Goal: Task Accomplishment & Management: Complete application form

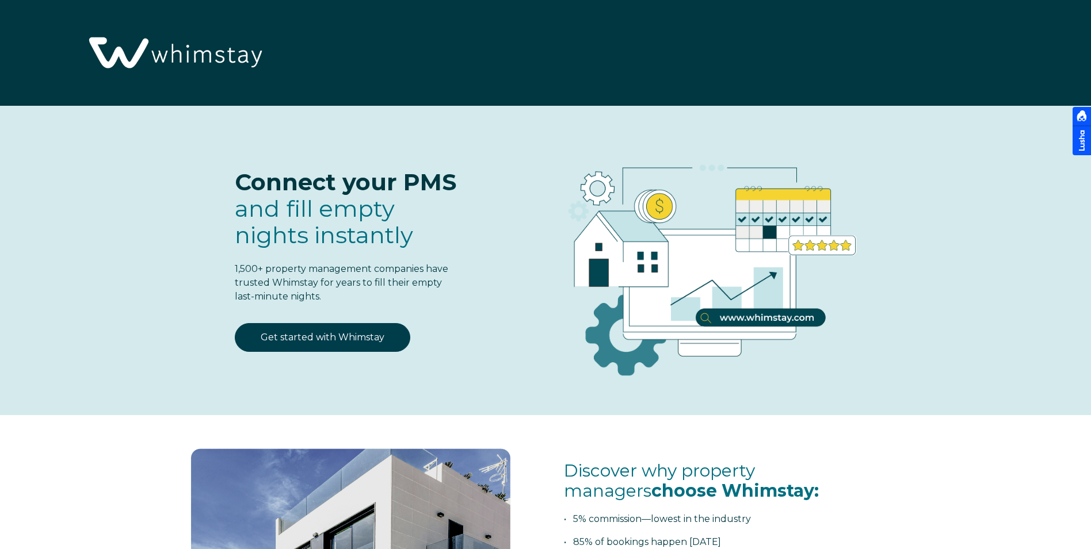
select select "US"
select select "Standard"
click at [373, 334] on link "Get started with Whimstay" at bounding box center [322, 337] width 175 height 29
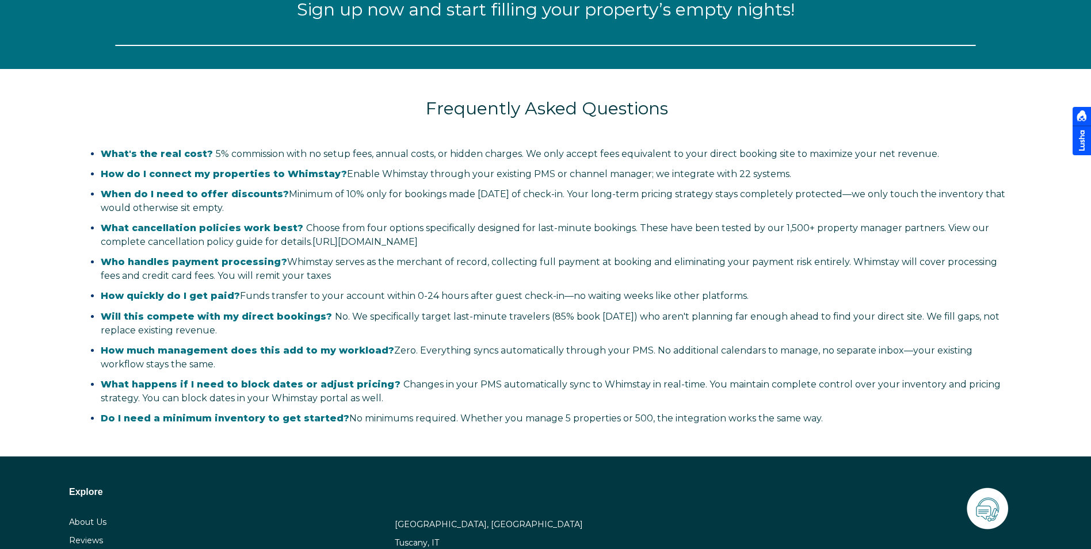
select select "US"
select select "Standard"
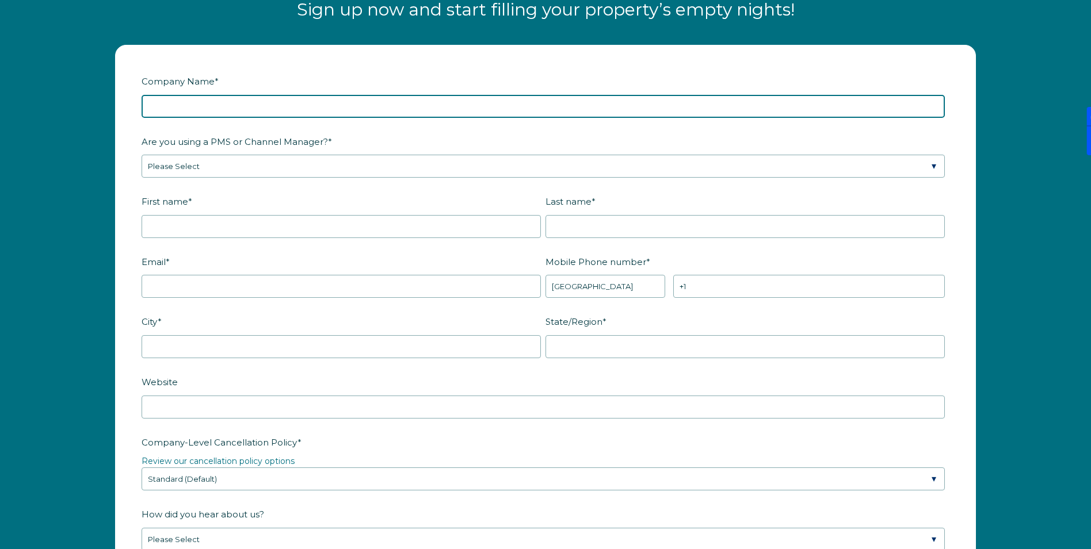
click at [345, 107] on input "Company Name *" at bounding box center [543, 106] width 803 height 23
type input "Roam Rest Return"
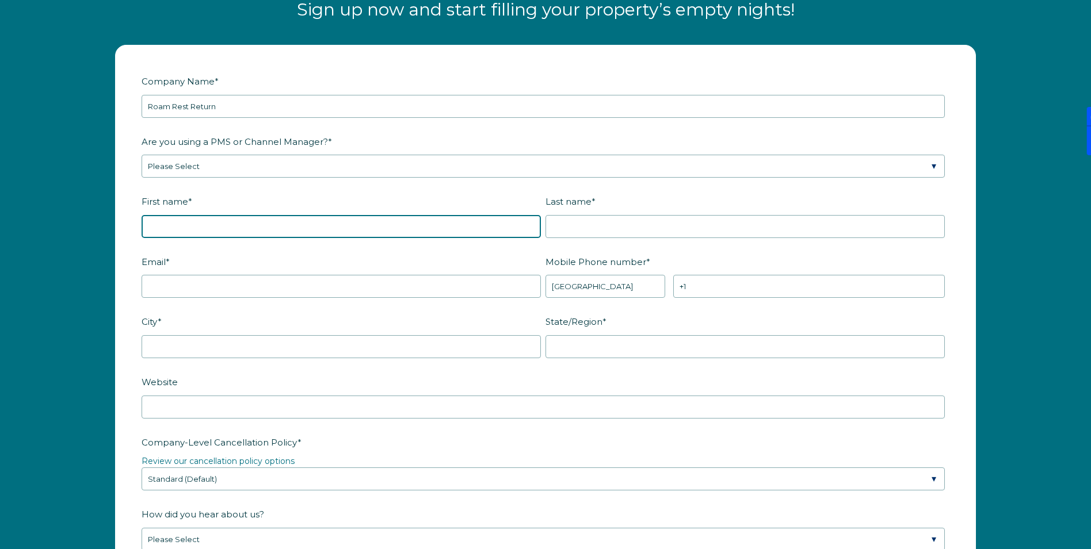
type input "[PERSON_NAME]"
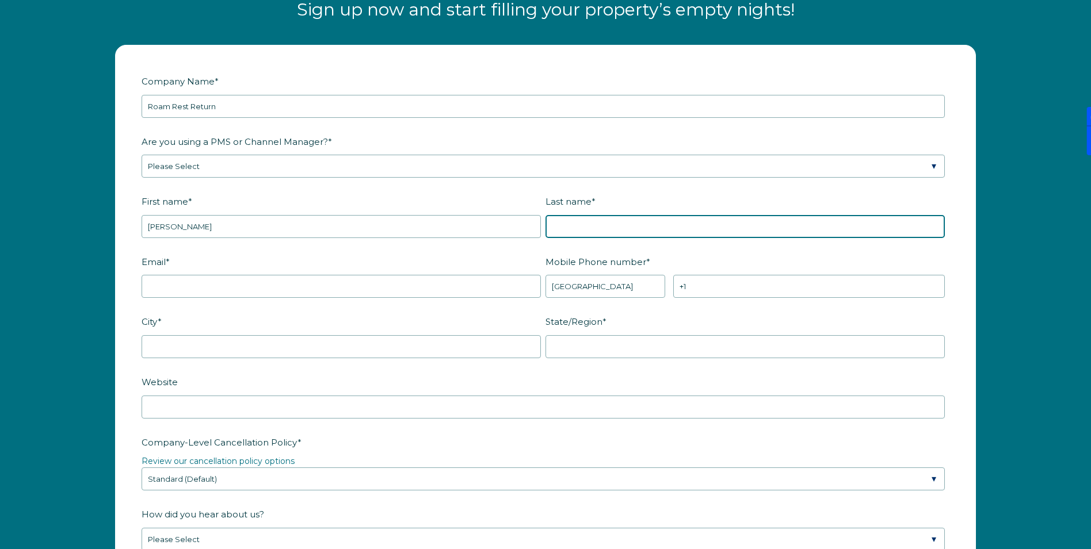
type input "[PERSON_NAME]"
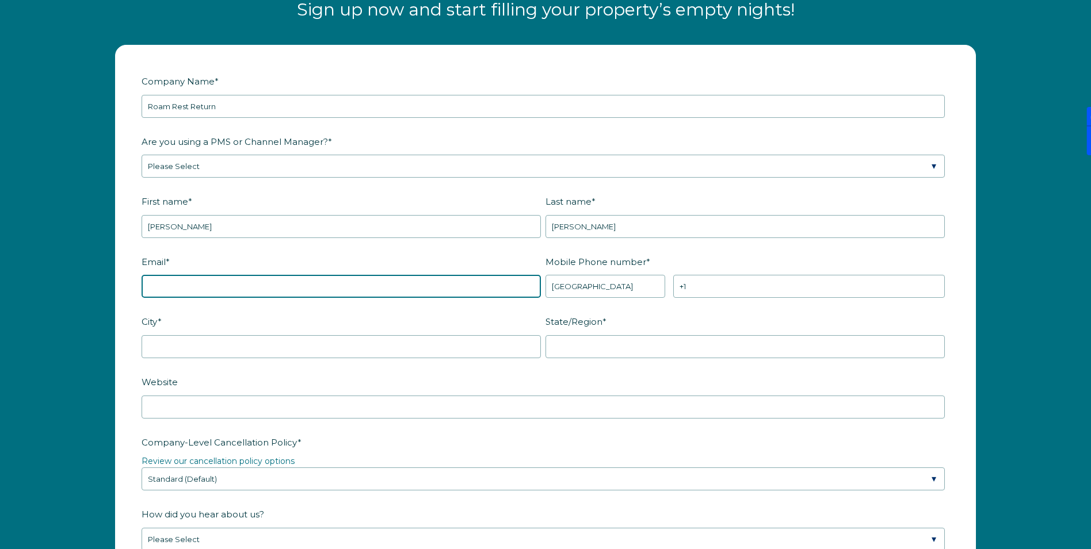
type input "[EMAIL_ADDRESS][DOMAIN_NAME]"
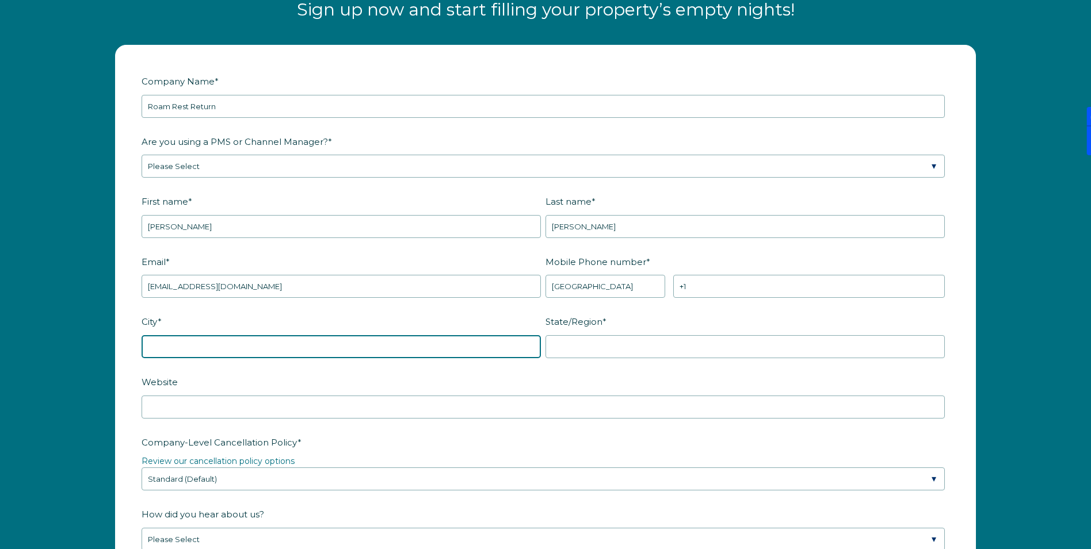
type input "[GEOGRAPHIC_DATA]"
type input "NY"
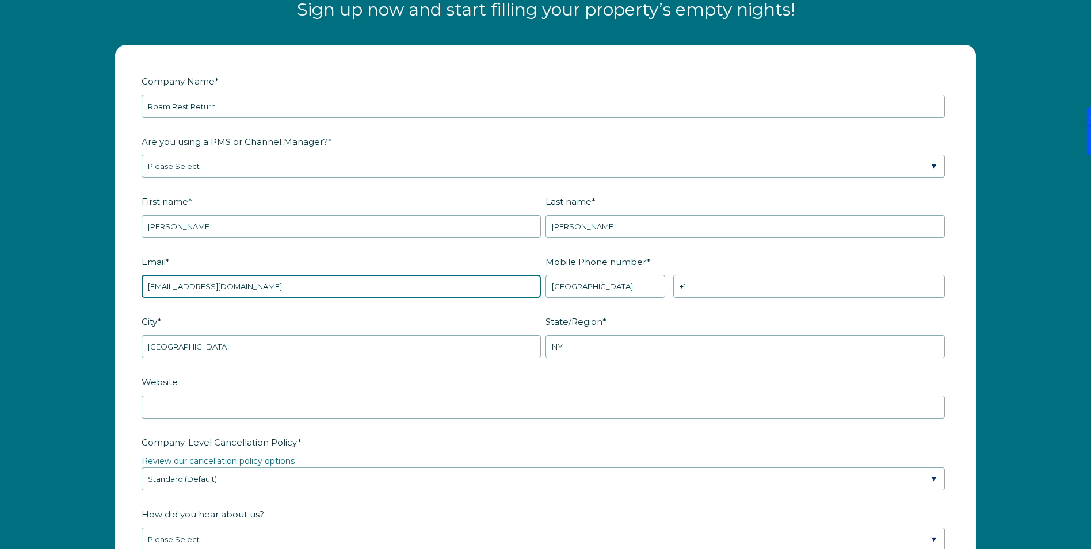
click at [238, 289] on input "[EMAIL_ADDRESS][DOMAIN_NAME]" at bounding box center [341, 286] width 399 height 23
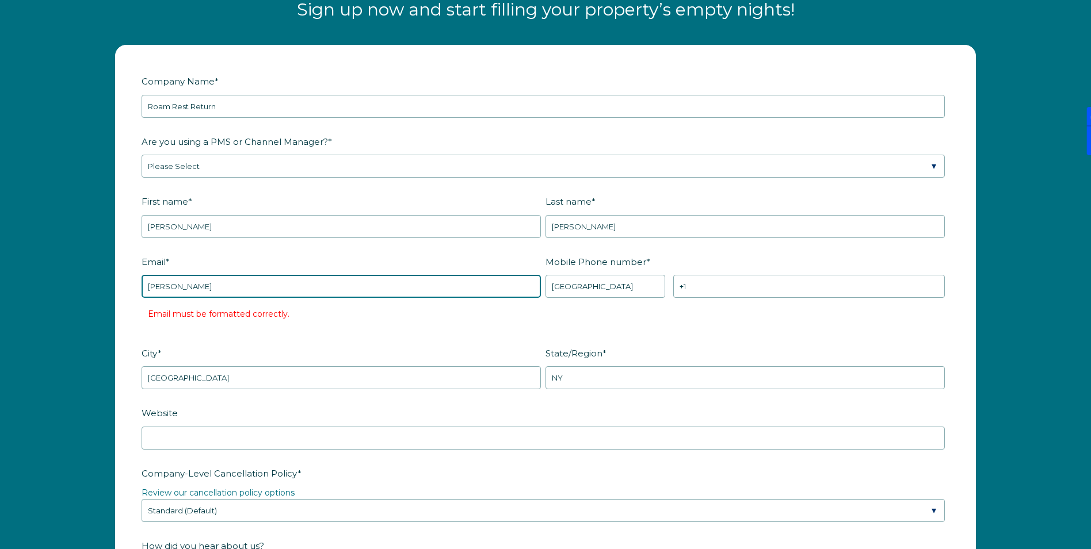
type input "[PERSON_NAME][EMAIL_ADDRESS][DOMAIN_NAME]"
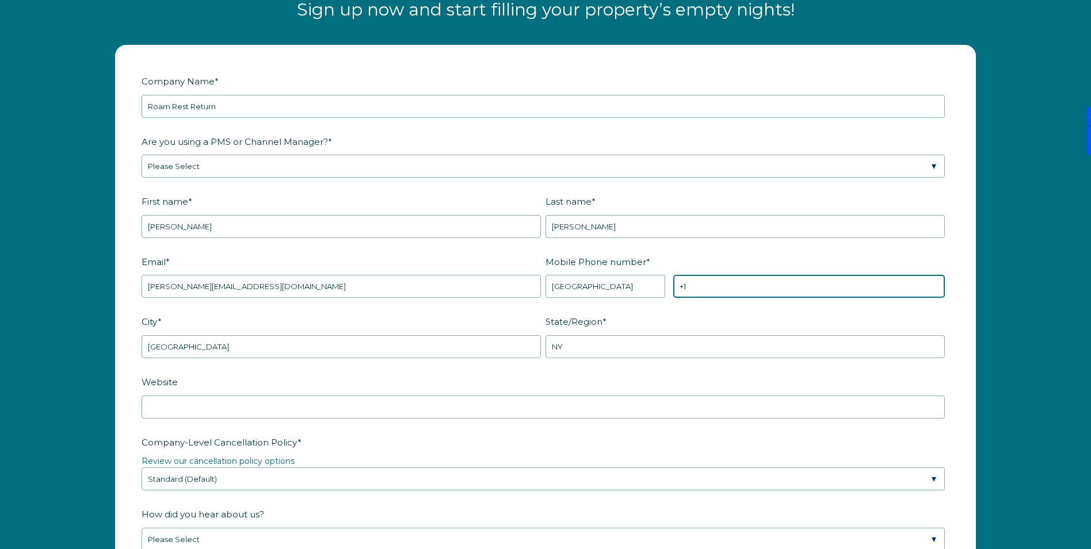
click at [733, 284] on input "+1" at bounding box center [809, 286] width 272 height 23
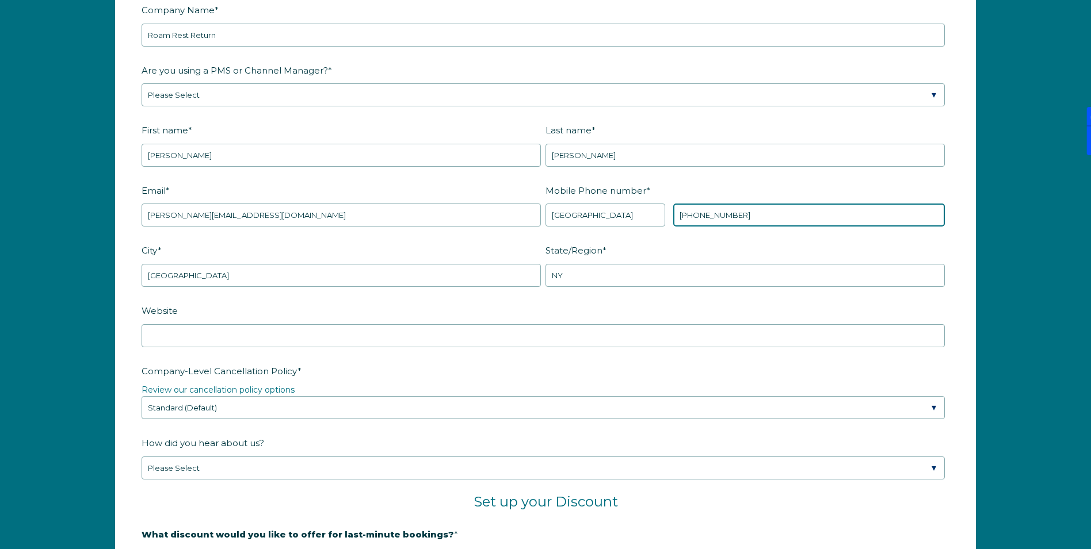
scroll to position [1587, 0]
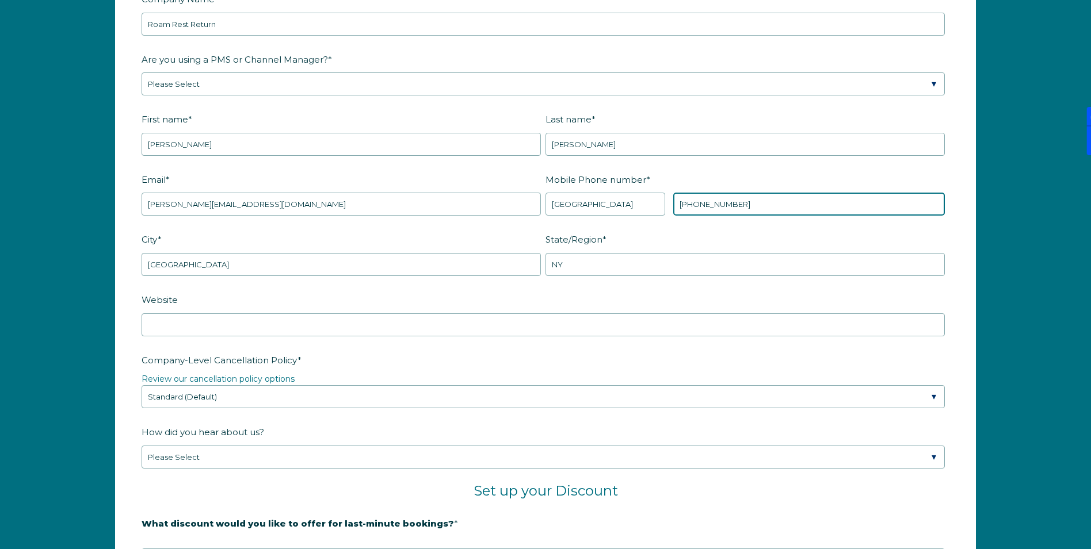
type input "[PHONE_NUMBER]"
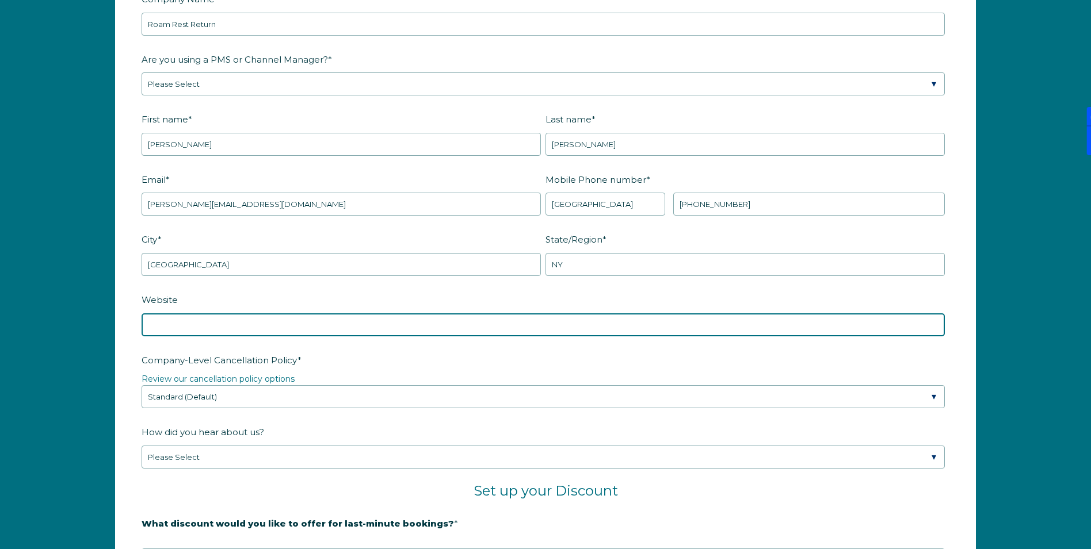
click at [526, 328] on input "Website" at bounding box center [543, 325] width 803 height 23
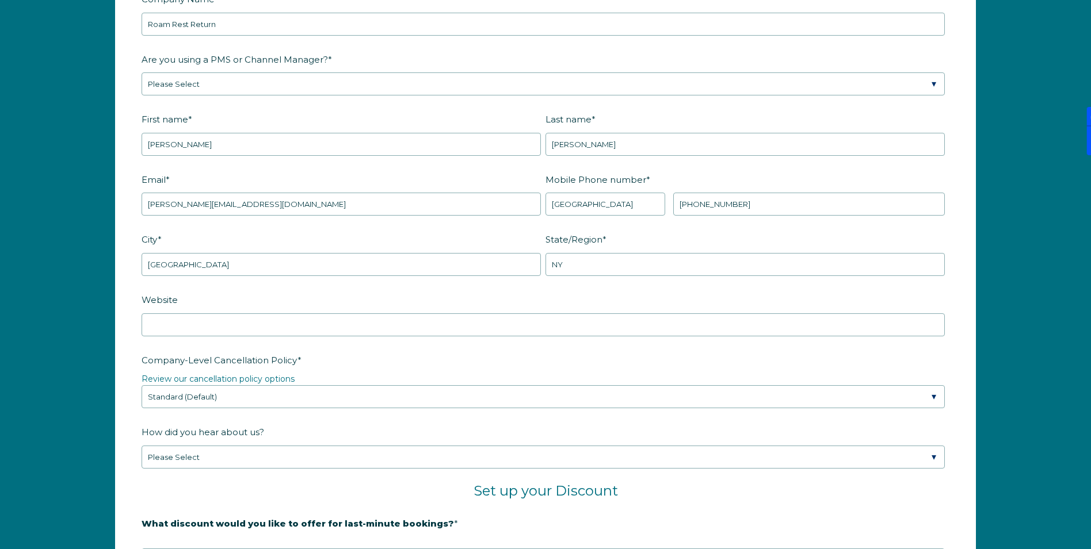
click at [534, 357] on label "Company-Level Cancellation Policy *" at bounding box center [546, 360] width 808 height 20
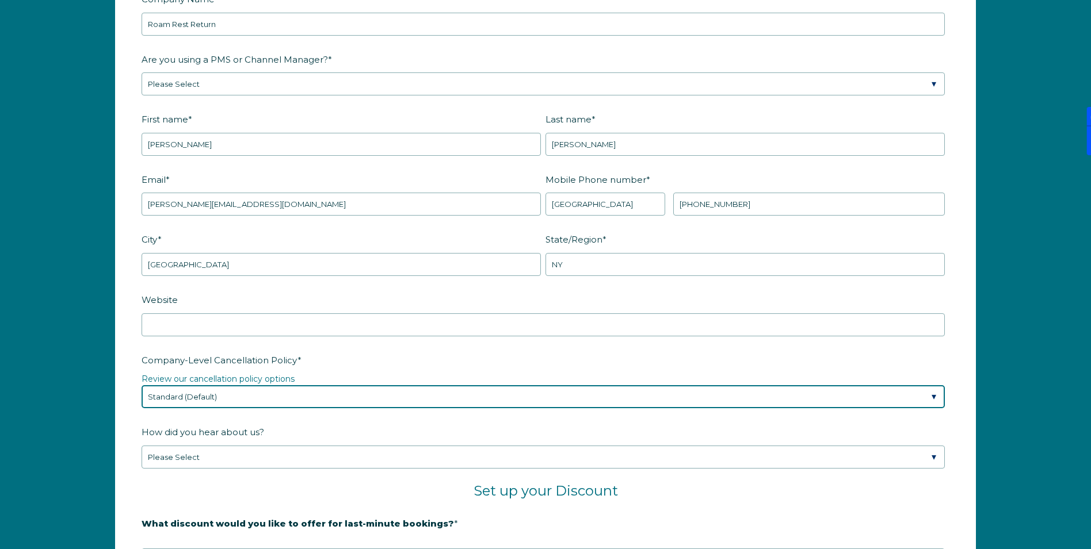
click at [534, 385] on select "Please Select Partial Standard (Default) Moderate Strict" at bounding box center [543, 396] width 803 height 23
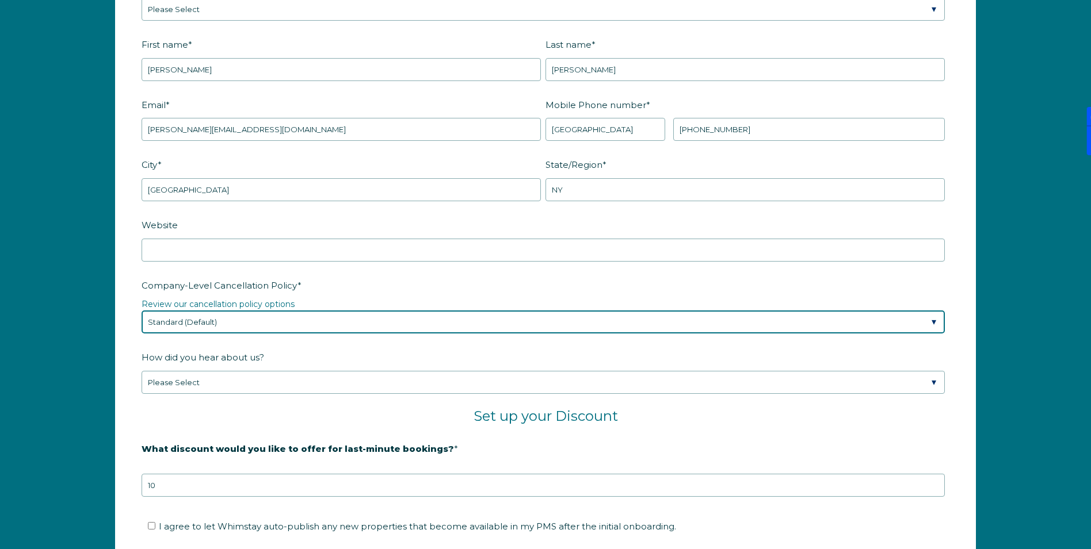
scroll to position [1671, 0]
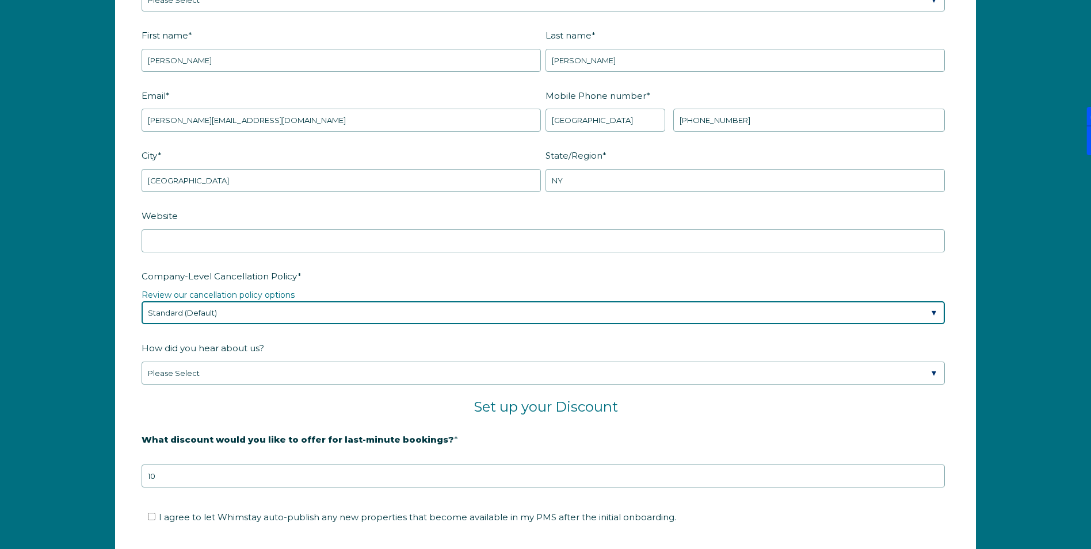
click at [505, 314] on select "Please Select Partial Standard (Default) Moderate Strict" at bounding box center [543, 312] width 803 height 23
click at [142, 301] on select "Please Select Partial Standard (Default) Moderate Strict" at bounding box center [543, 312] width 803 height 23
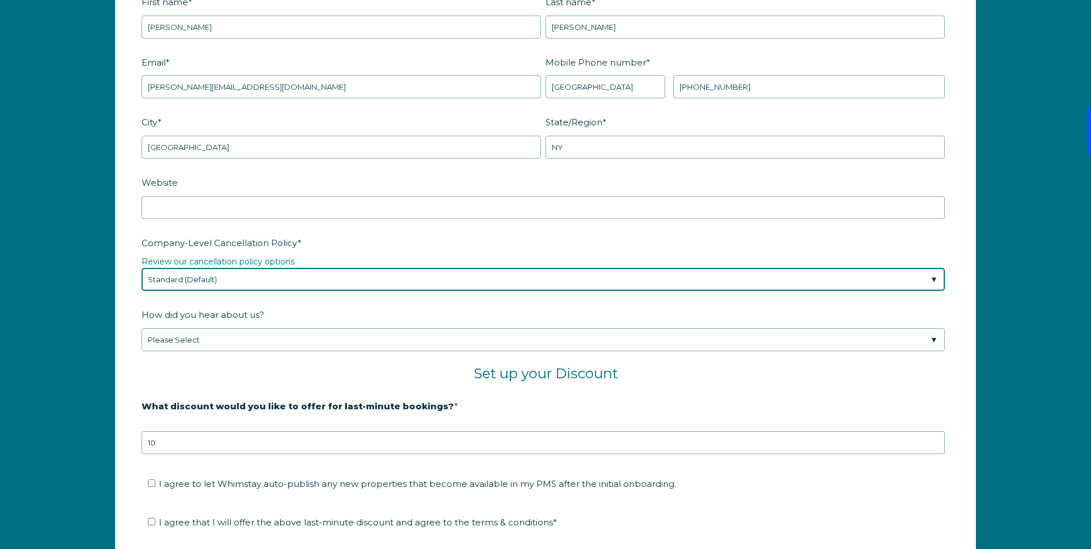
scroll to position [1717, 0]
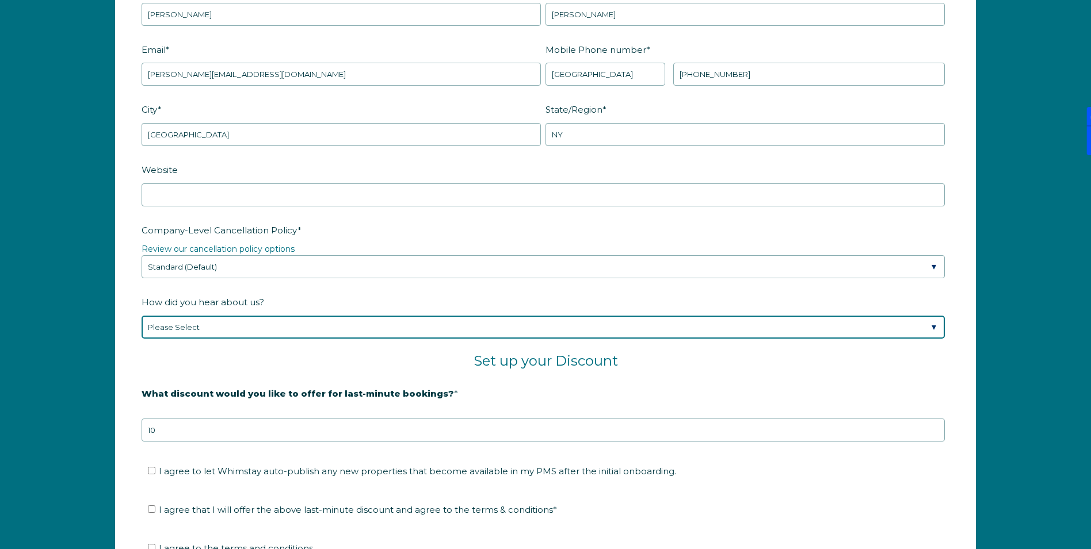
click at [500, 324] on select "Please Select Found Whimstay through a Google search Spoke to a Whimstay salesp…" at bounding box center [543, 327] width 803 height 23
select select "Podcast"
click at [142, 316] on select "Please Select Found Whimstay through a Google search Spoke to a Whimstay salesp…" at bounding box center [543, 327] width 803 height 23
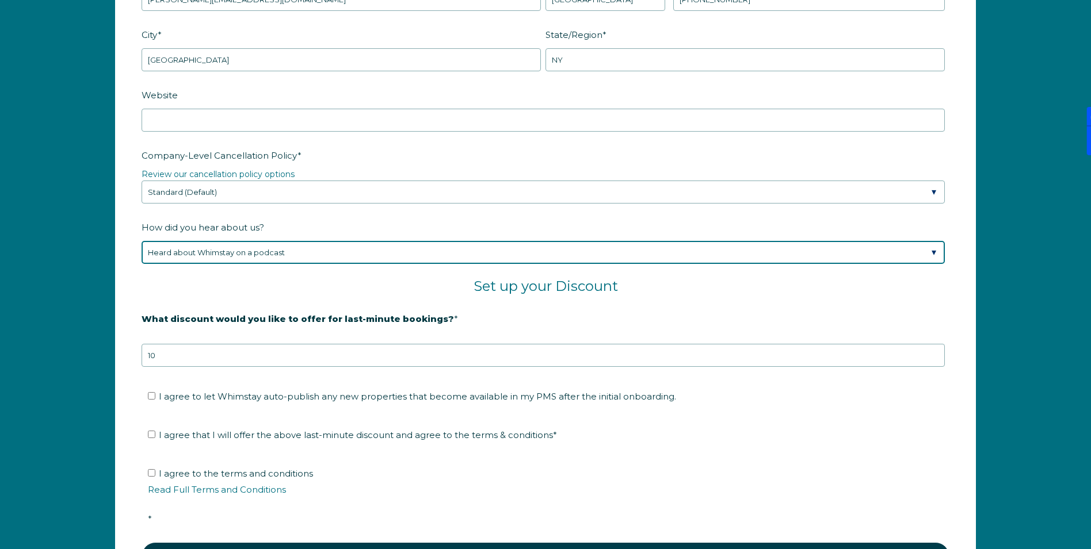
scroll to position [1799, 0]
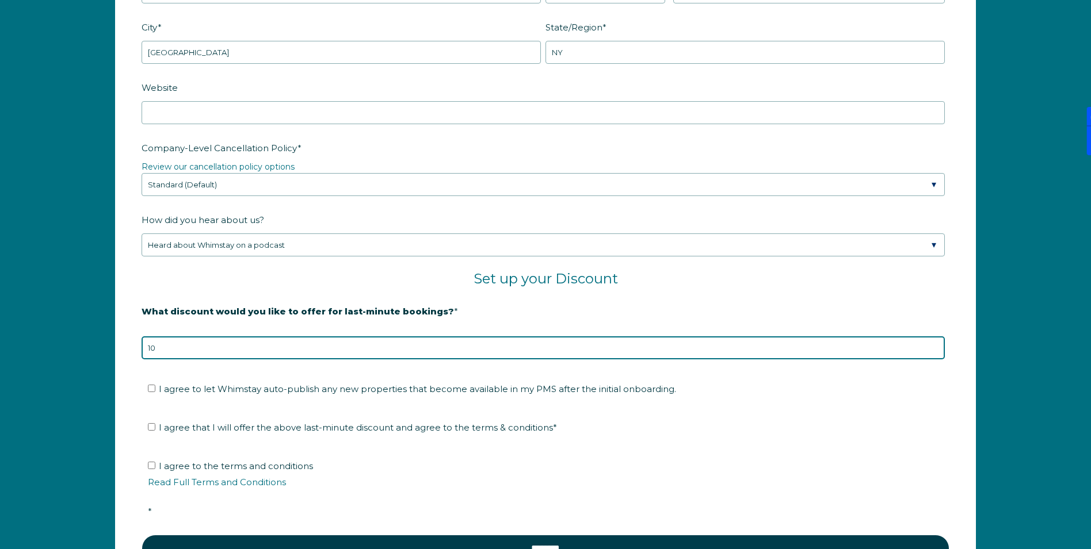
click at [480, 349] on input "10" at bounding box center [543, 348] width 803 height 23
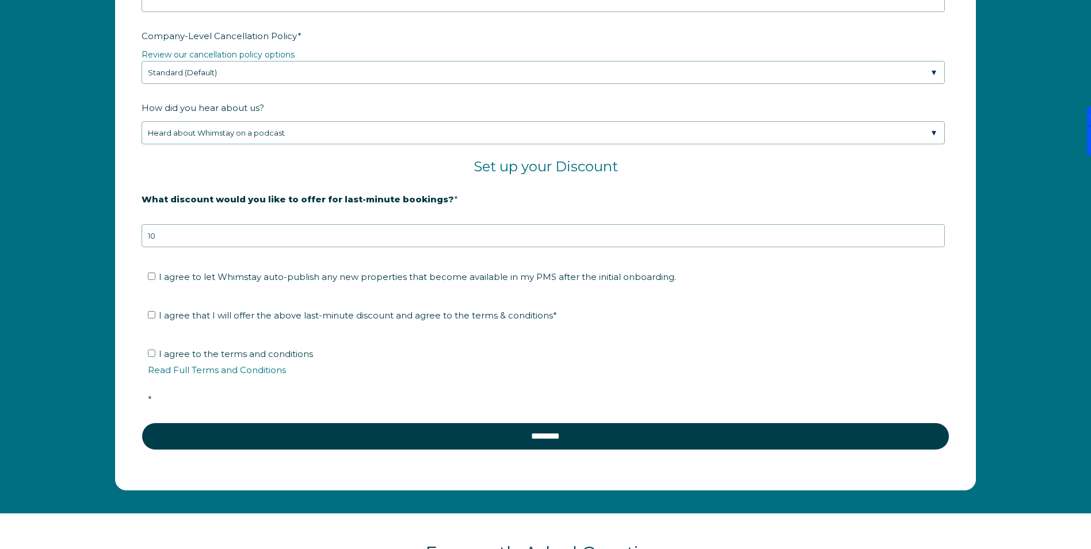
scroll to position [1918, 0]
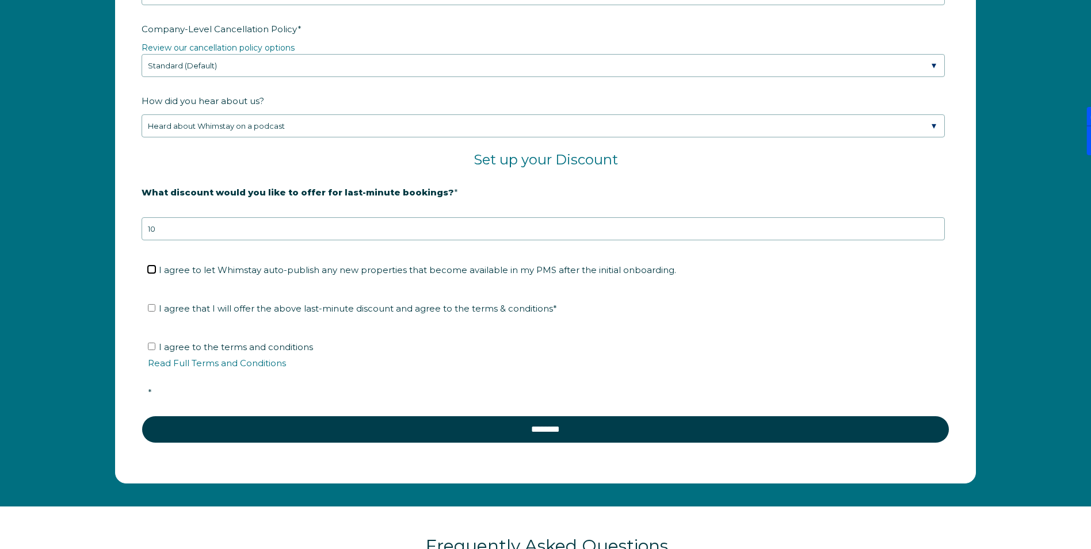
click at [151, 270] on input "I agree to let Whimstay auto-publish any new properties that become available i…" at bounding box center [151, 269] width 7 height 7
checkbox input "true"
click at [154, 309] on input "I agree that I will offer the above last-minute discount and agree to the terms…" at bounding box center [151, 307] width 7 height 7
checkbox input "true"
click at [151, 352] on label "I agree to the terms and conditions Read Full Terms and Conditions *" at bounding box center [549, 370] width 803 height 56
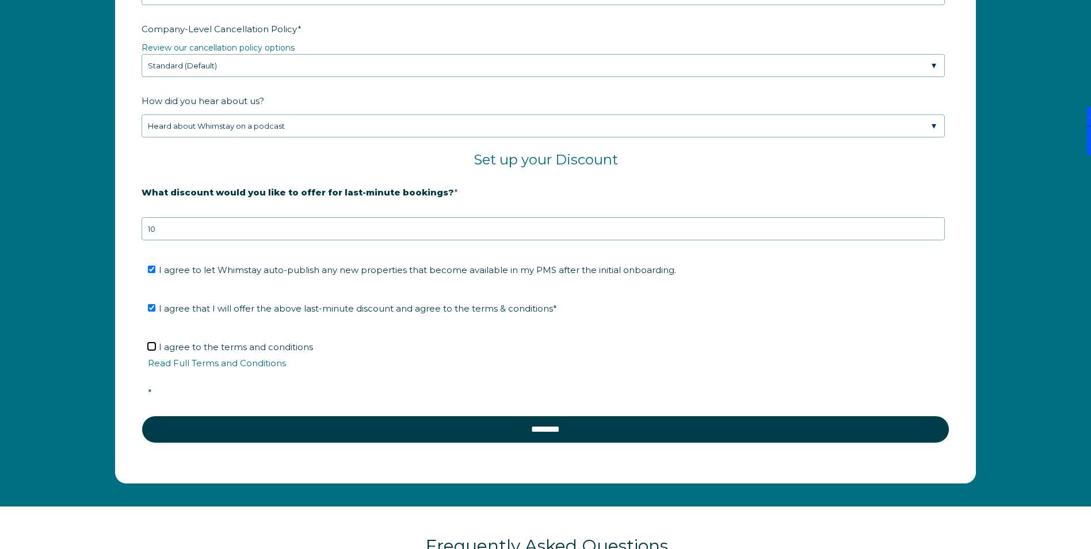
click at [151, 350] on input "I agree to the terms and conditions Read Full Terms and Conditions *" at bounding box center [151, 346] width 7 height 7
checkbox input "true"
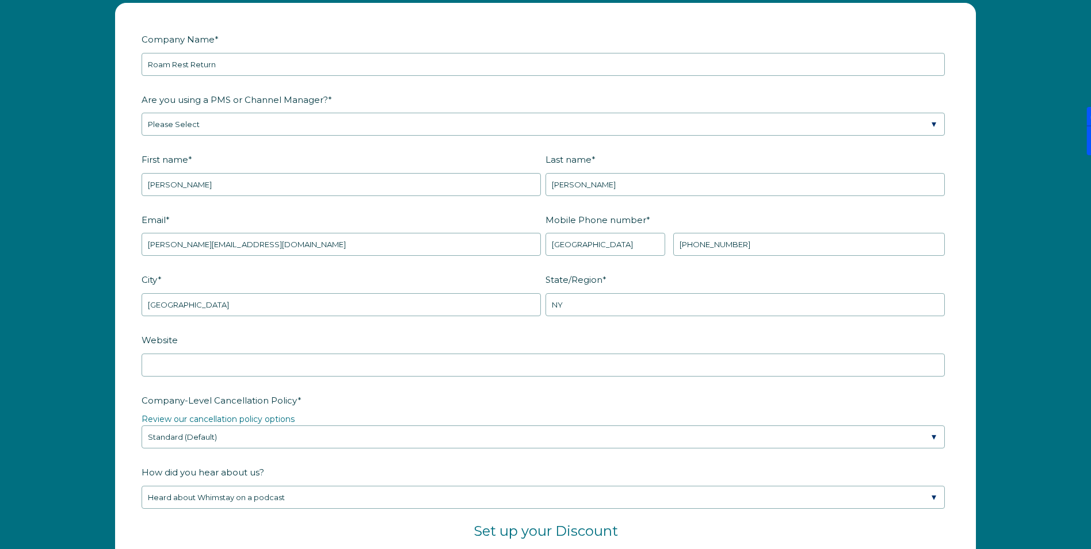
scroll to position [1549, 0]
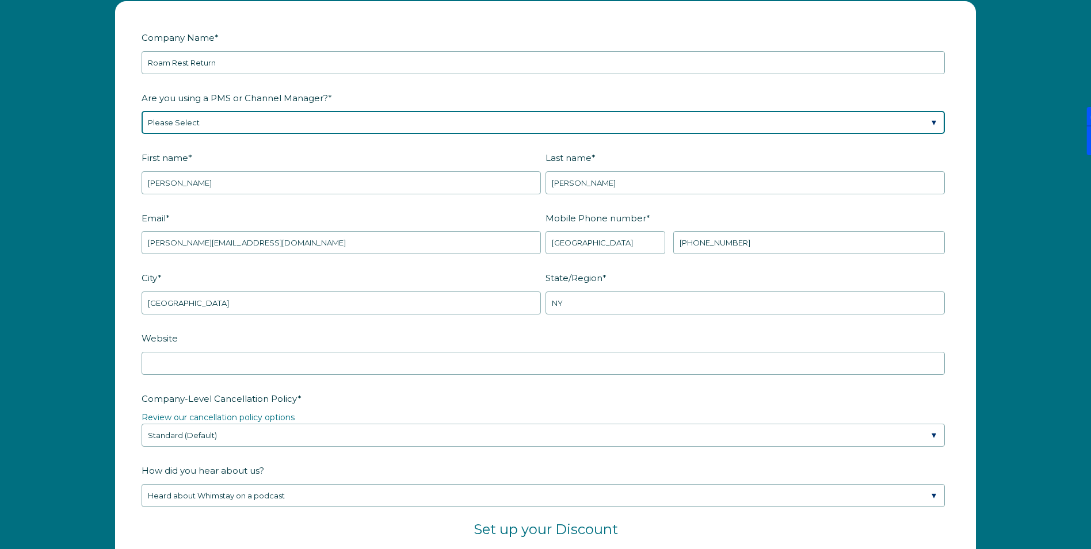
click at [387, 120] on select "Please Select Barefoot BookingPal Boost Brightside CiiRUS Escapia Guesty Hostaw…" at bounding box center [543, 122] width 803 height 23
select select "Guesty"
click at [142, 111] on select "Please Select Barefoot BookingPal Boost Brightside CiiRUS Escapia Guesty Hostaw…" at bounding box center [543, 122] width 803 height 23
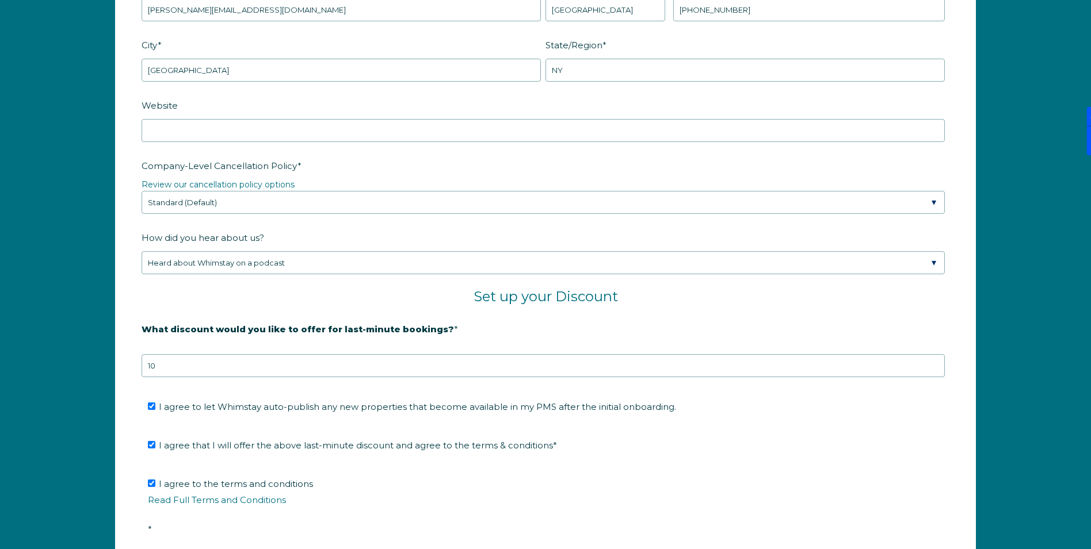
scroll to position [1782, 0]
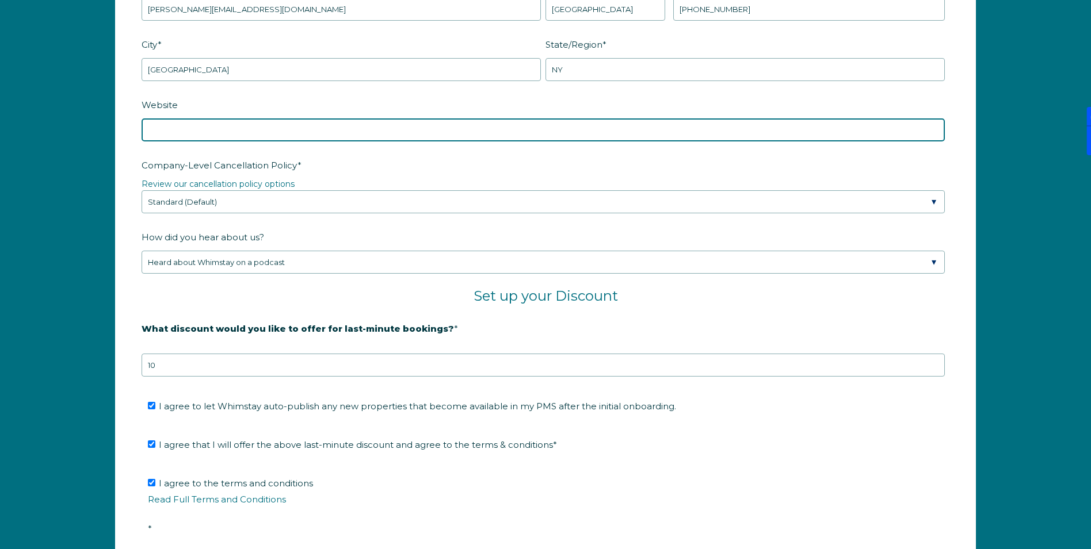
click at [311, 131] on input "Website" at bounding box center [543, 130] width 803 height 23
paste input "[URL][DOMAIN_NAME]"
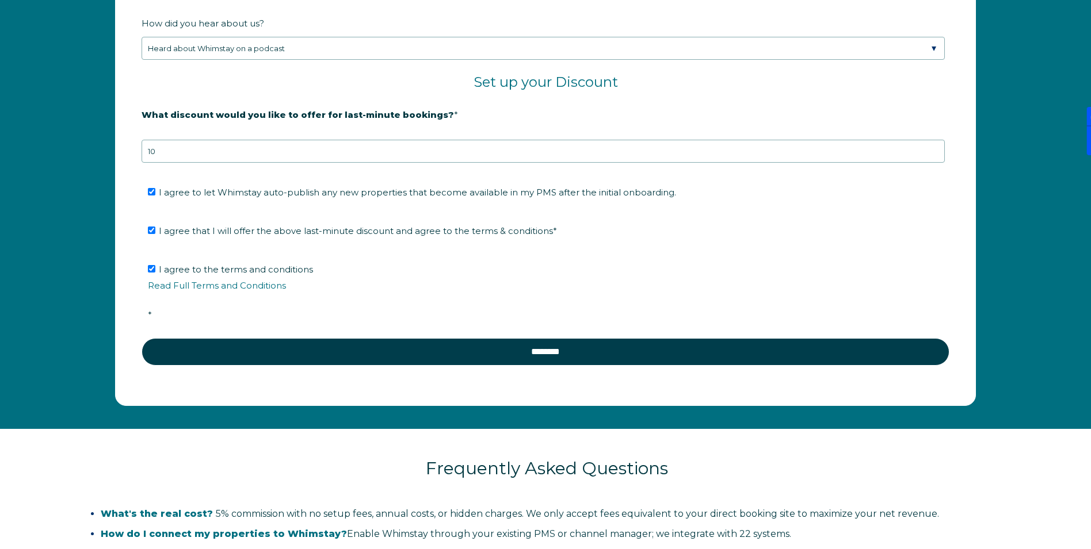
scroll to position [2004, 0]
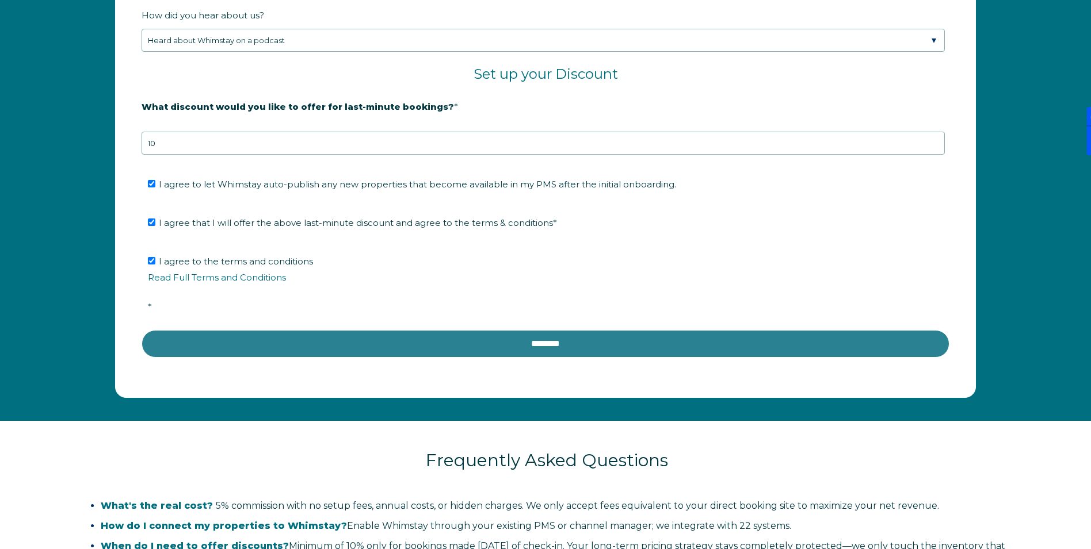
type input "[URL][DOMAIN_NAME]"
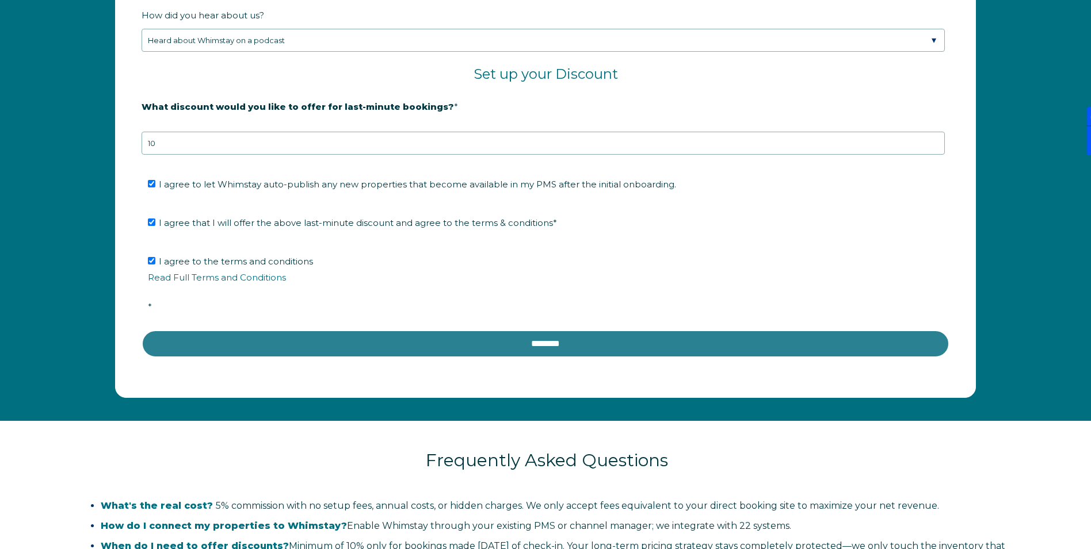
click at [486, 340] on input "********" at bounding box center [546, 344] width 808 height 28
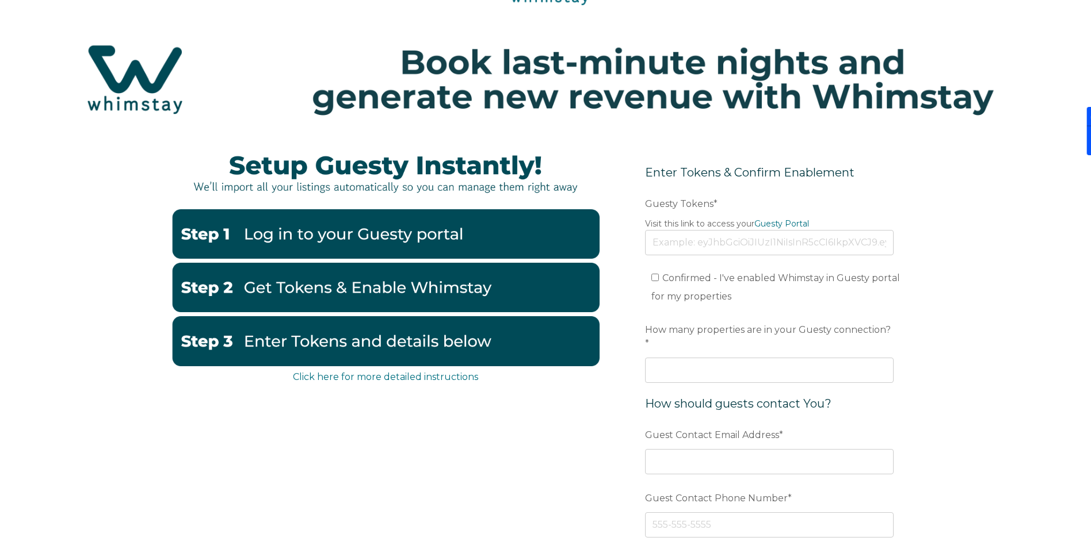
scroll to position [67, 0]
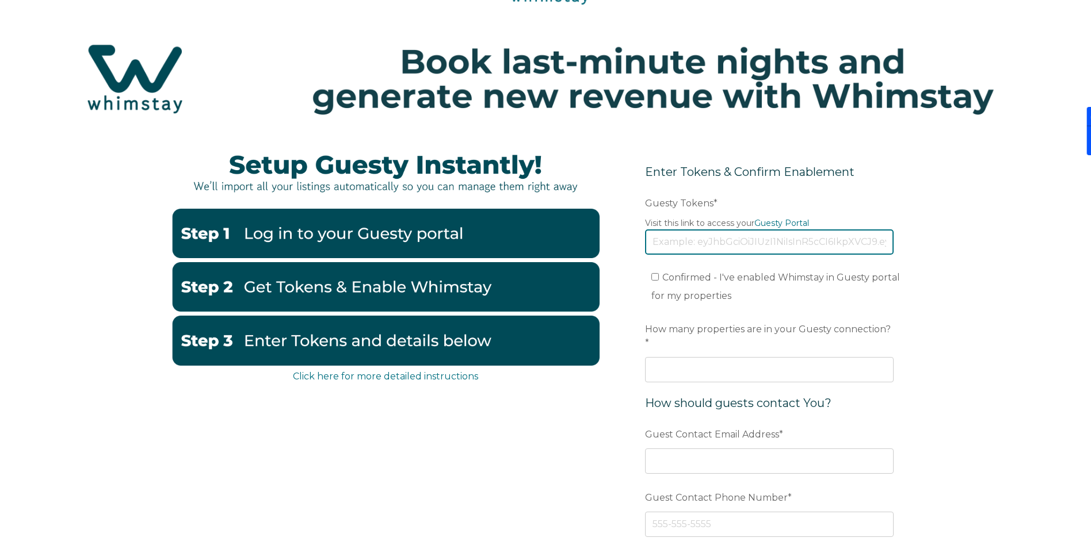
click at [713, 241] on input "Guesty Tokens *" at bounding box center [769, 242] width 249 height 25
paste input "[SECURITY_DATA]"
type input "[SECURITY_DATA]"
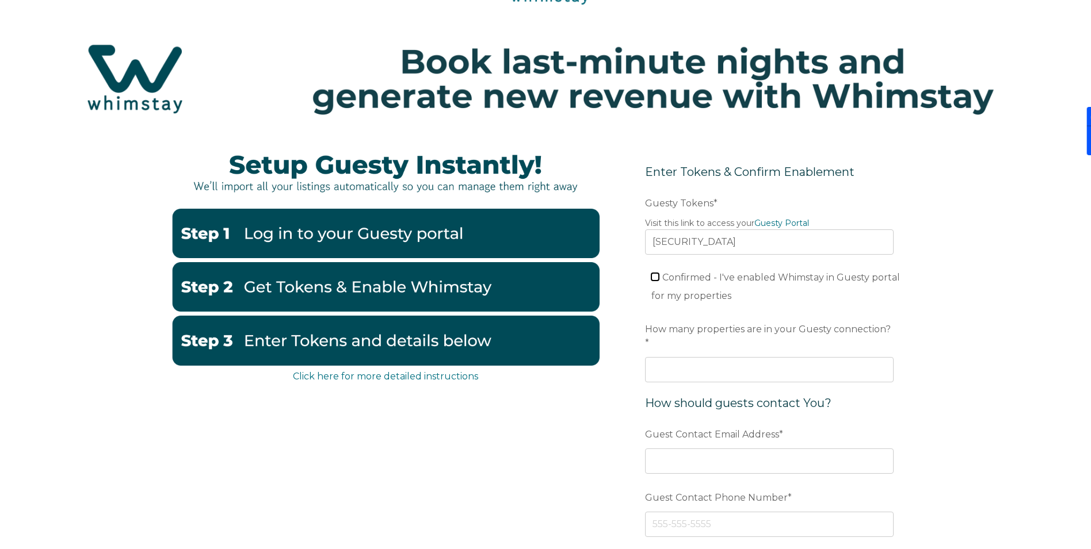
click at [657, 276] on input "Confirmed - I've enabled Whimstay in Guesty portal for my properties" at bounding box center [654, 276] width 7 height 7
checkbox input "true"
click at [713, 360] on input "How many properties are in your Guesty connection? *" at bounding box center [769, 369] width 249 height 25
click at [880, 357] on input "1" at bounding box center [769, 369] width 249 height 25
click at [880, 357] on input "2" at bounding box center [769, 369] width 249 height 25
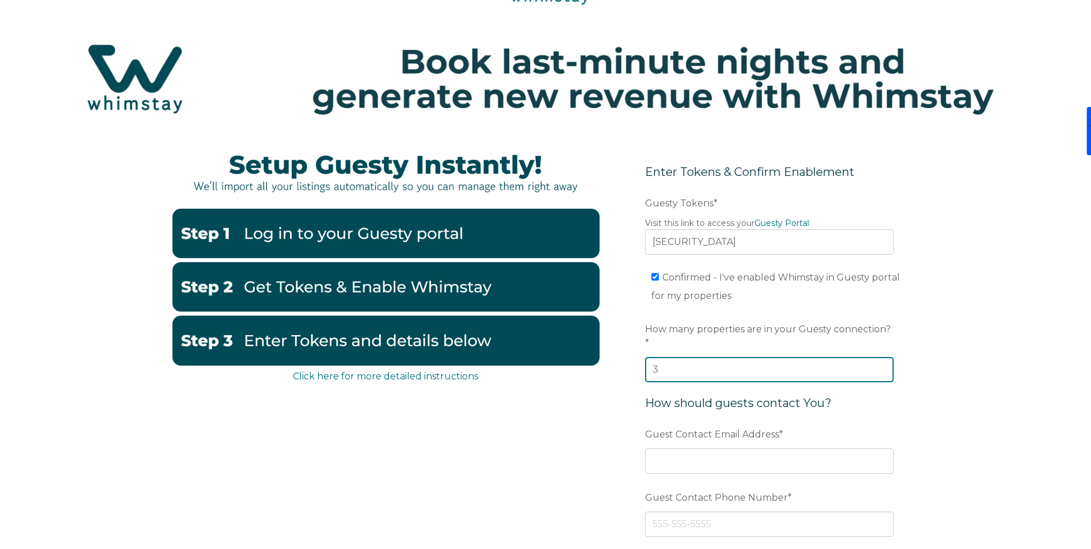
click at [880, 357] on input "3" at bounding box center [769, 369] width 249 height 25
type input "4"
click at [880, 357] on input "4" at bounding box center [769, 369] width 249 height 25
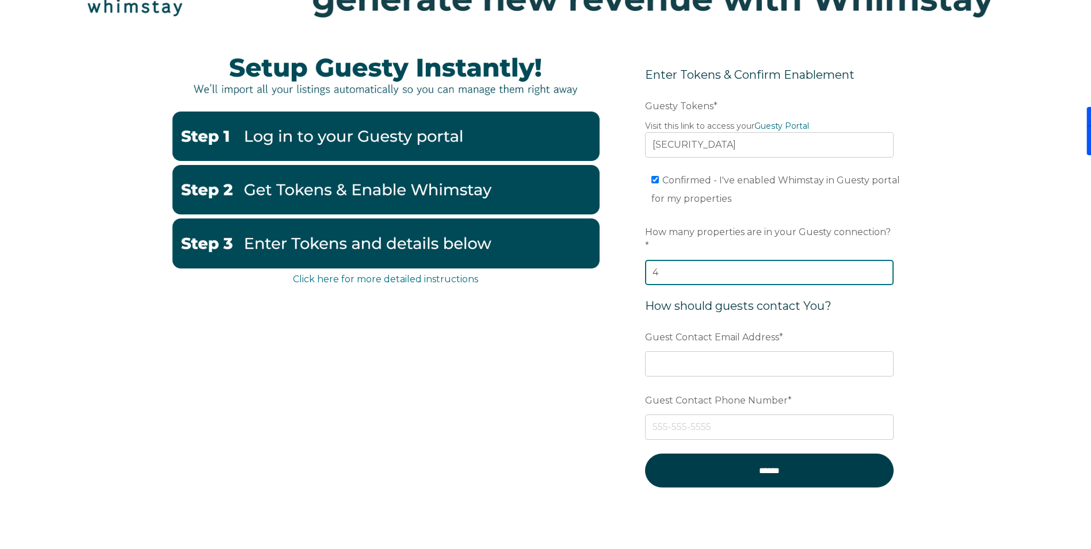
scroll to position [174, 0]
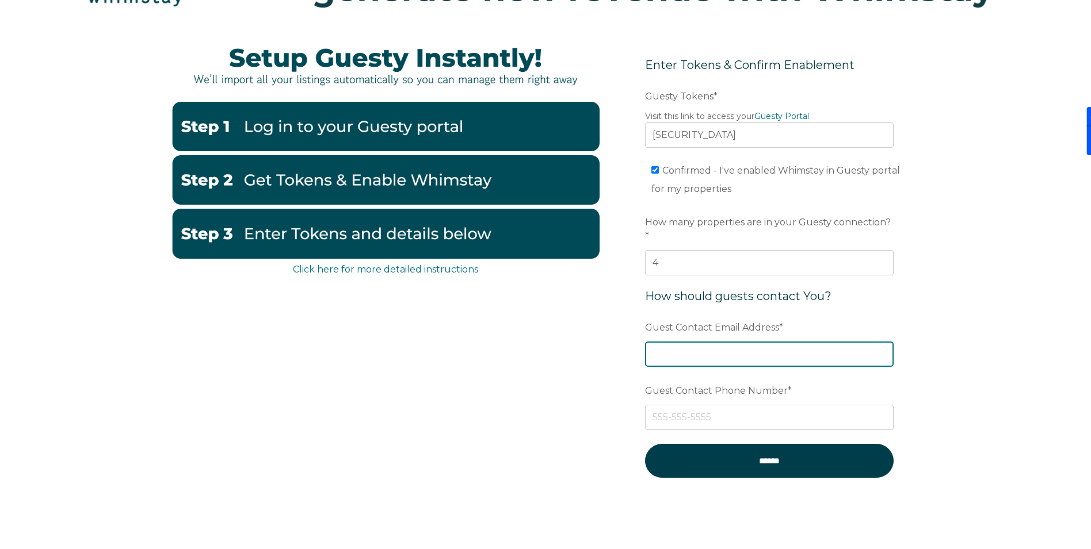
click at [783, 342] on input "Guest Contact Email Address *" at bounding box center [769, 354] width 249 height 25
type input "stay@roamrestreturn.com"
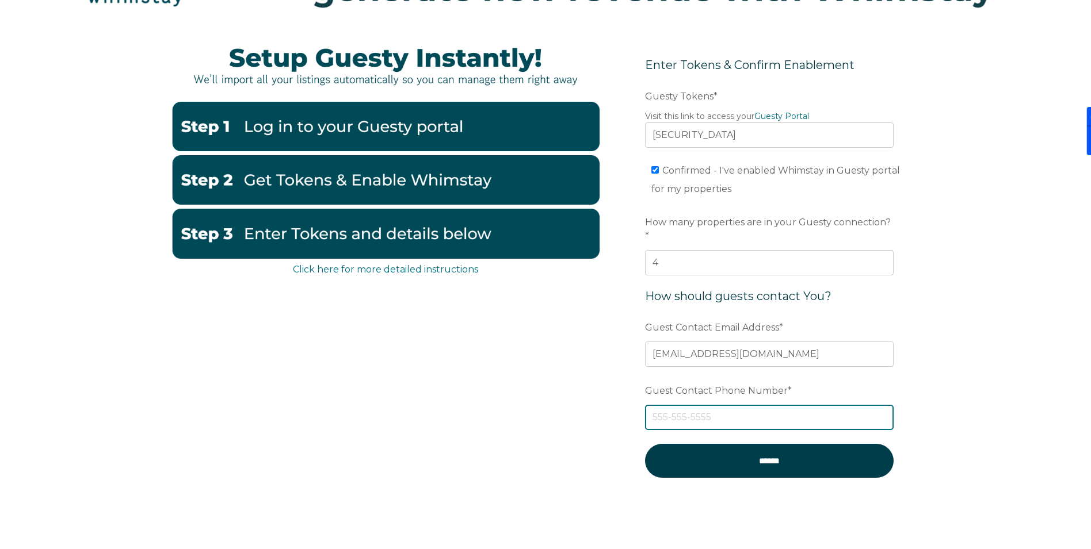
click at [791, 405] on input "Guest Contact Phone Number *" at bounding box center [769, 417] width 249 height 25
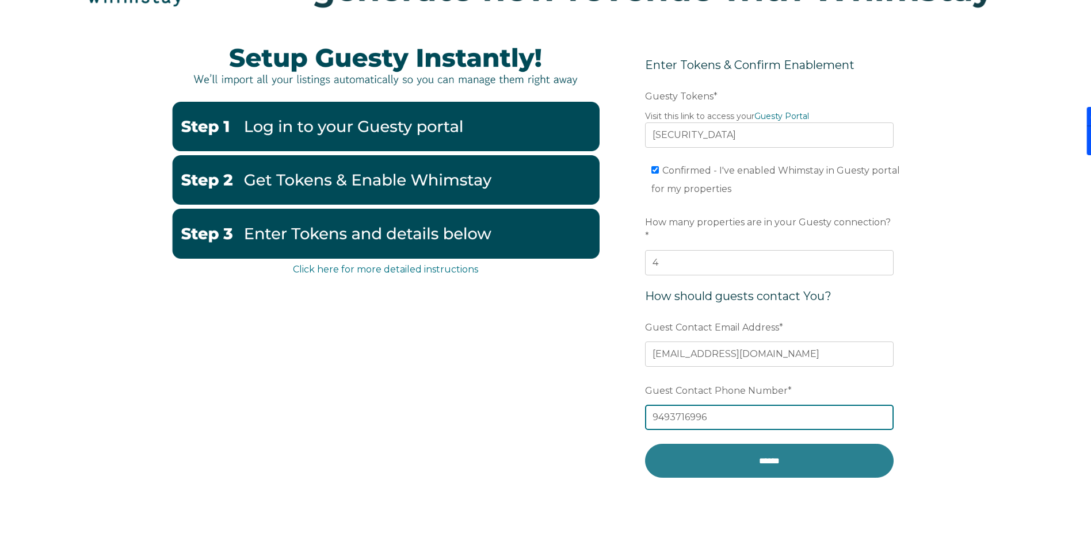
type input "9493716996"
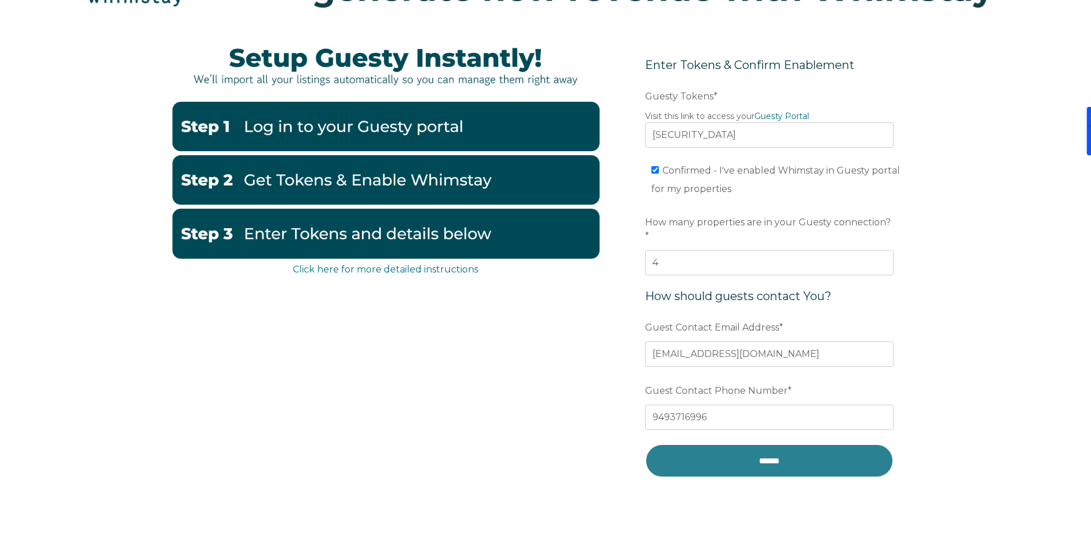
click at [822, 446] on input "******" at bounding box center [769, 461] width 249 height 34
